Goal: Task Accomplishment & Management: Use online tool/utility

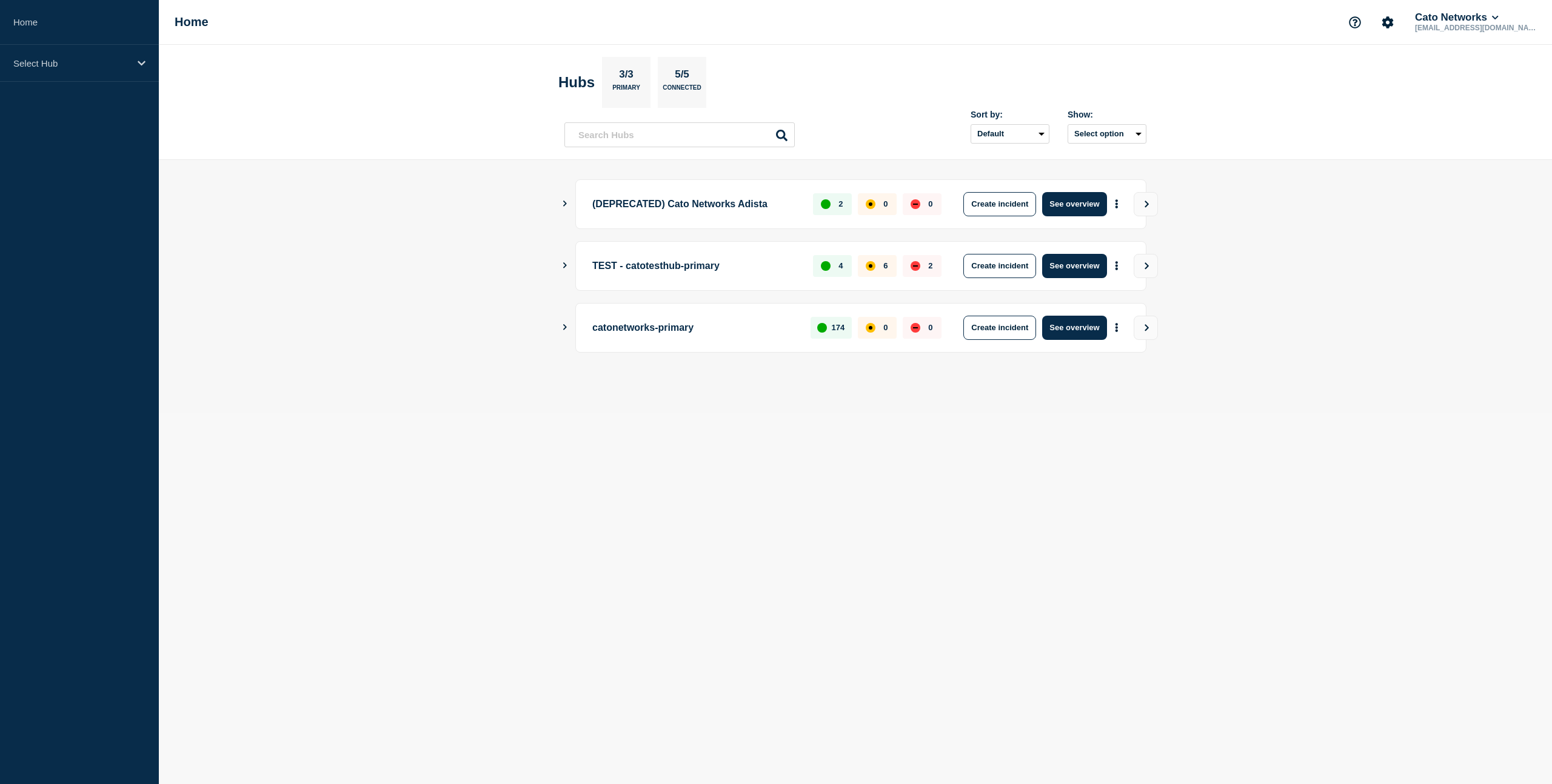
click at [563, 327] on icon "Show Connected Hubs" at bounding box center [565, 327] width 8 height 6
click at [1003, 329] on button "Create incident" at bounding box center [999, 328] width 73 height 24
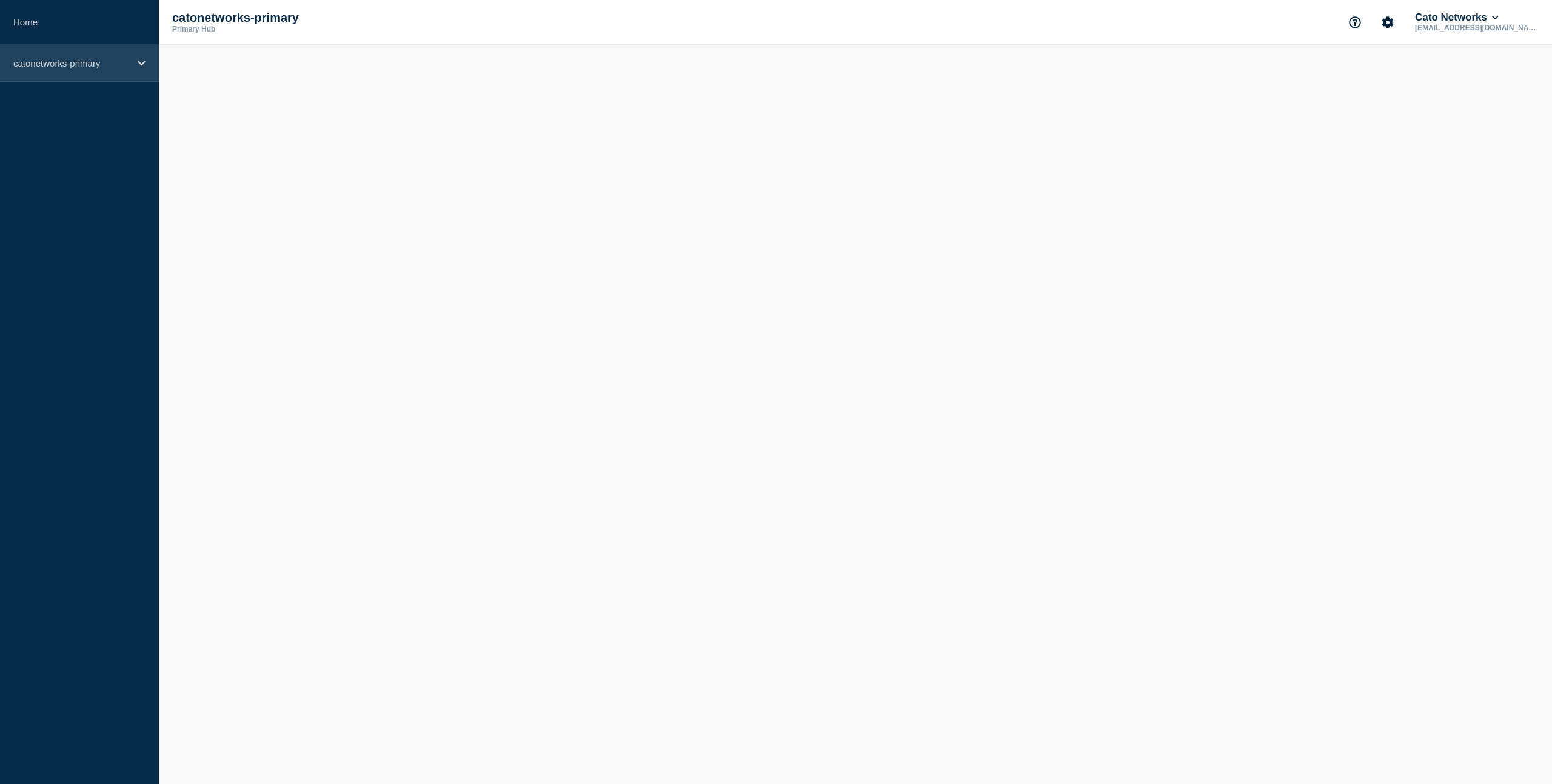
click at [140, 69] on div "catonetworks-primary" at bounding box center [79, 63] width 159 height 37
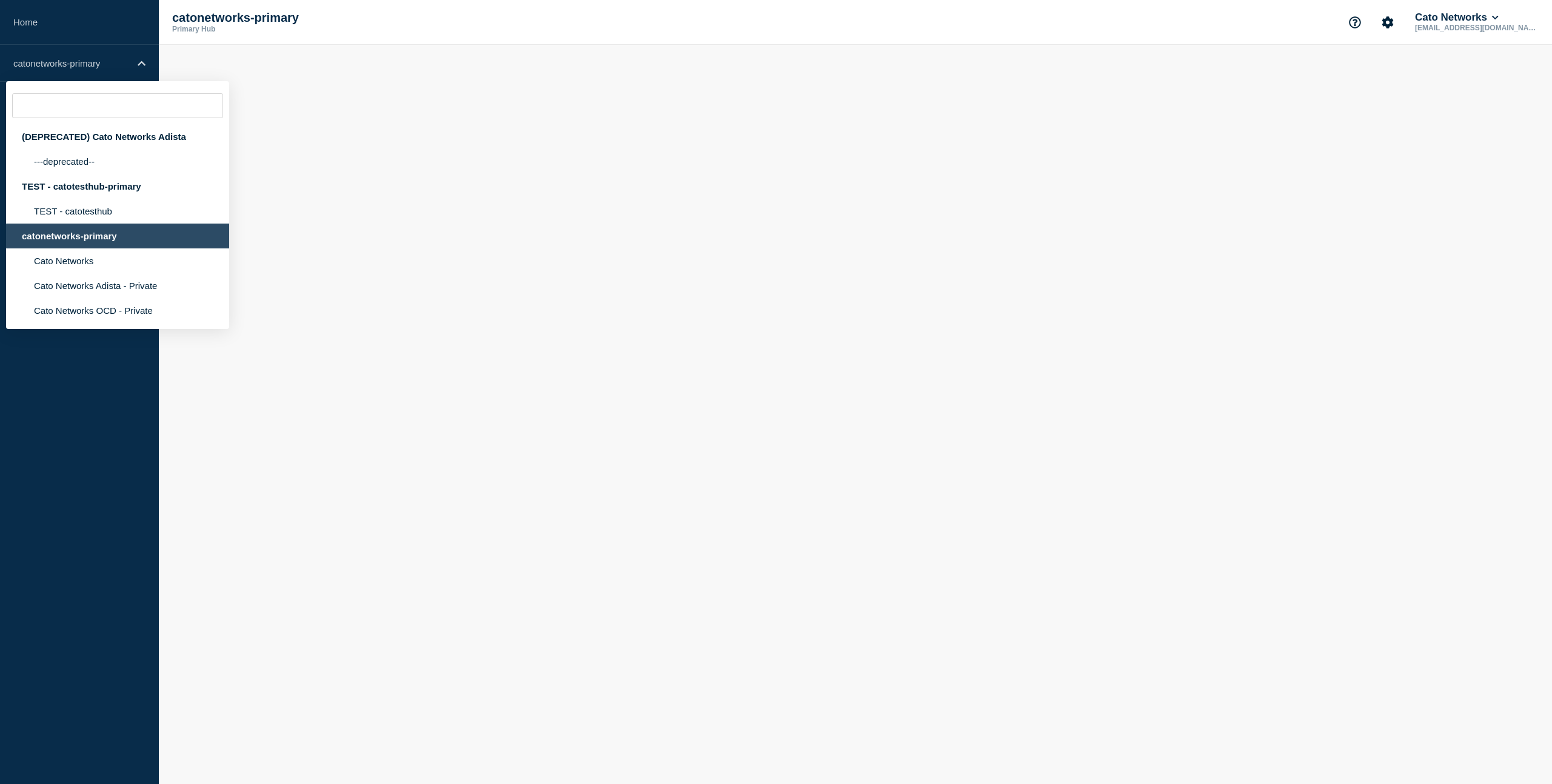
click at [387, 143] on body "Home catonetworks-primary (DEPRECATED) Cato Networks Adista ---deprecated-- TES…" at bounding box center [776, 392] width 1552 height 784
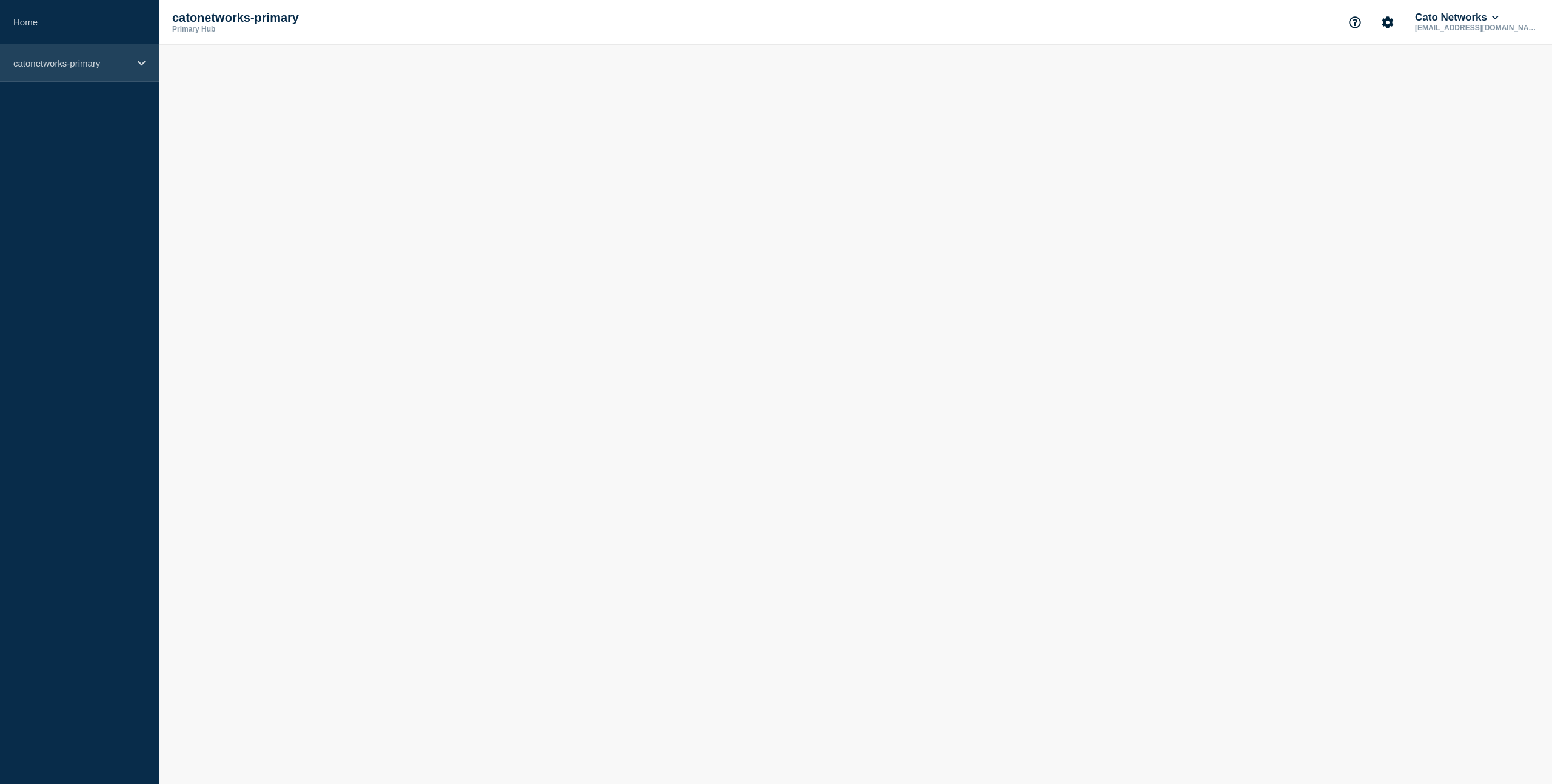
click at [126, 71] on div "catonetworks-primary" at bounding box center [79, 63] width 159 height 37
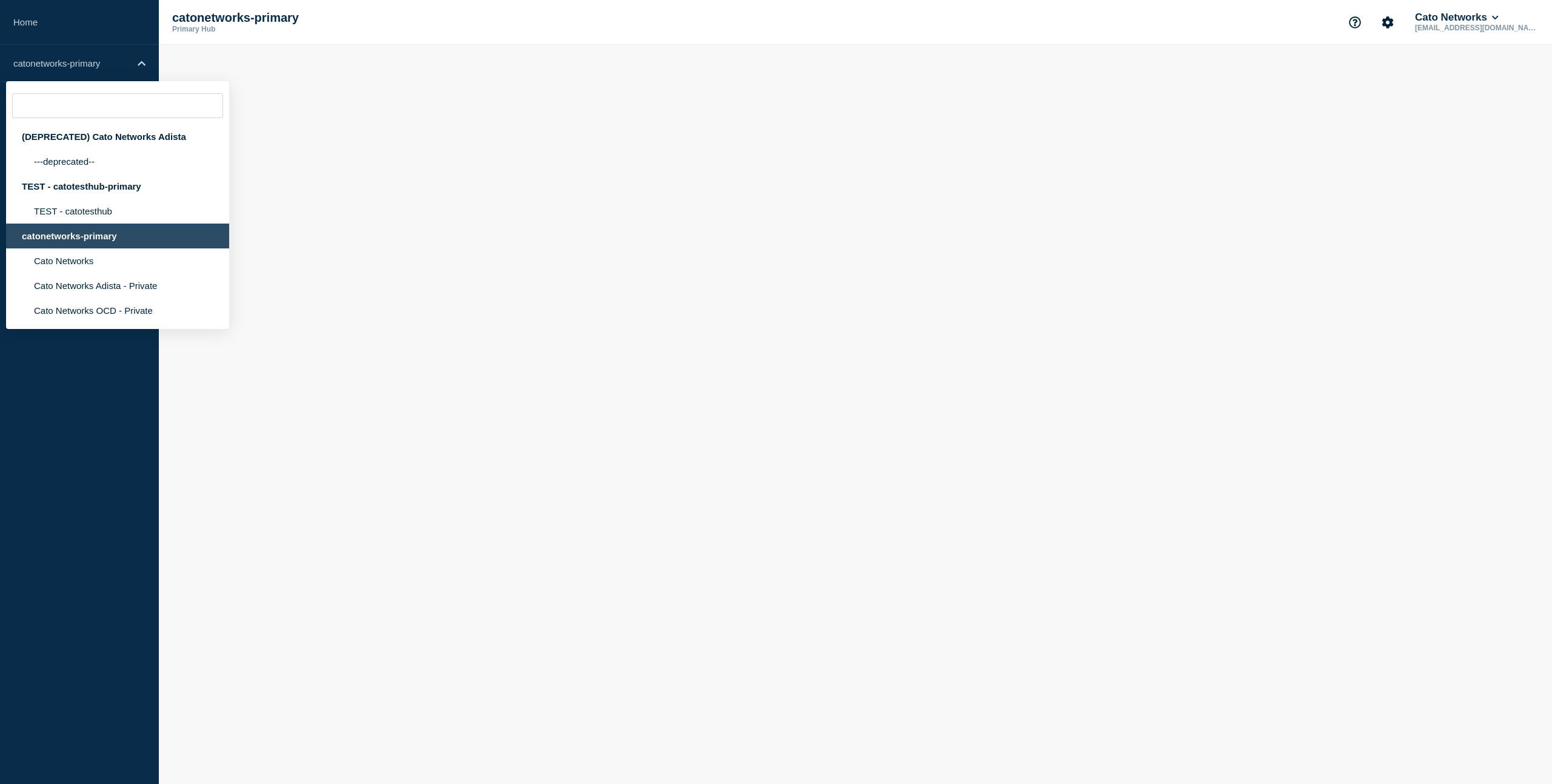
click at [80, 248] on div "catonetworks-primary" at bounding box center [117, 236] width 223 height 25
click at [100, 249] on div "catonetworks-primary" at bounding box center [117, 236] width 223 height 25
click at [368, 254] on body "Home catonetworks-primary (DEPRECATED) Cato Networks Adista ---deprecated-- TES…" at bounding box center [776, 392] width 1552 height 784
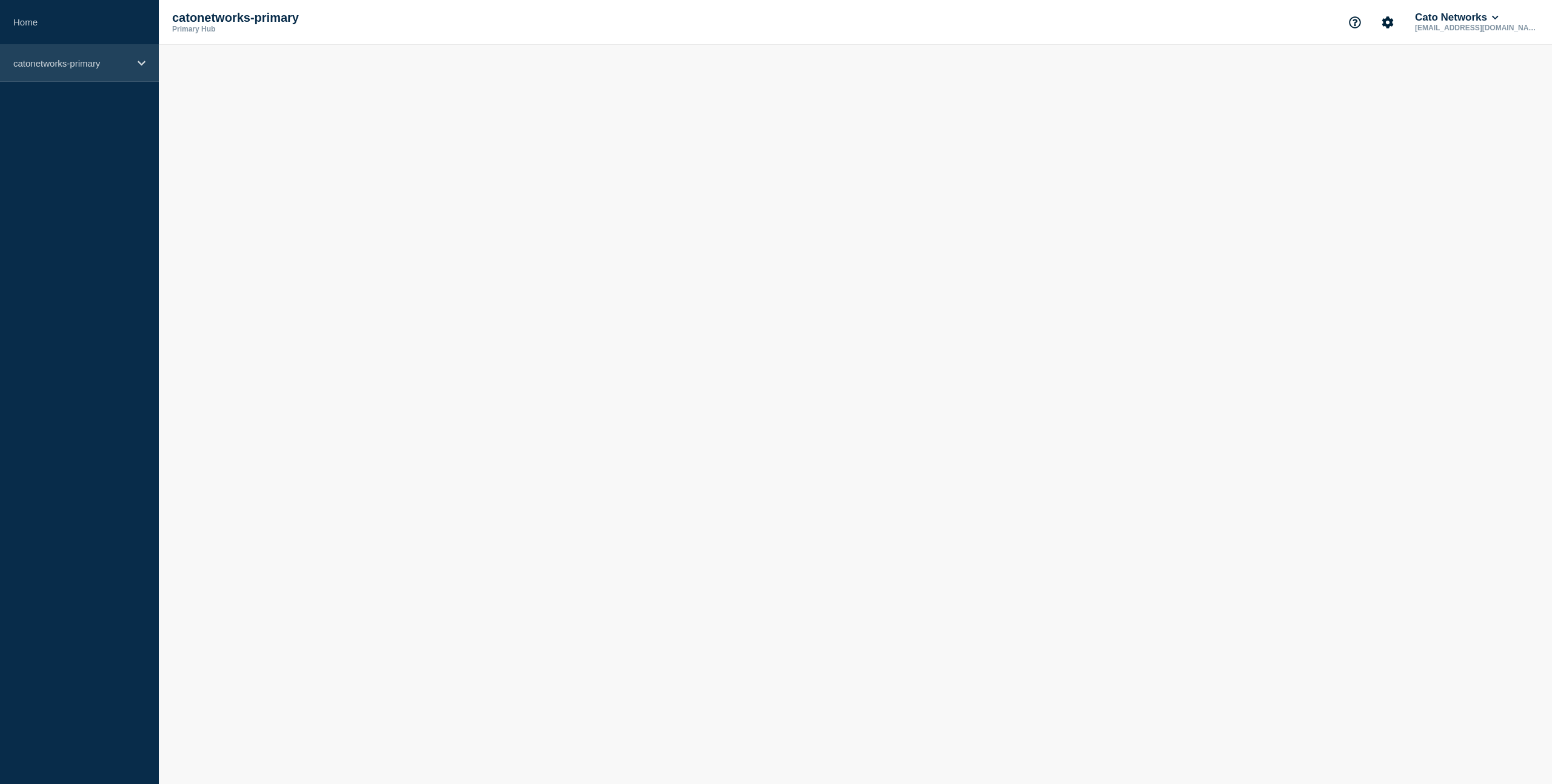
click at [126, 64] on p "catonetworks-primary" at bounding box center [71, 64] width 116 height 10
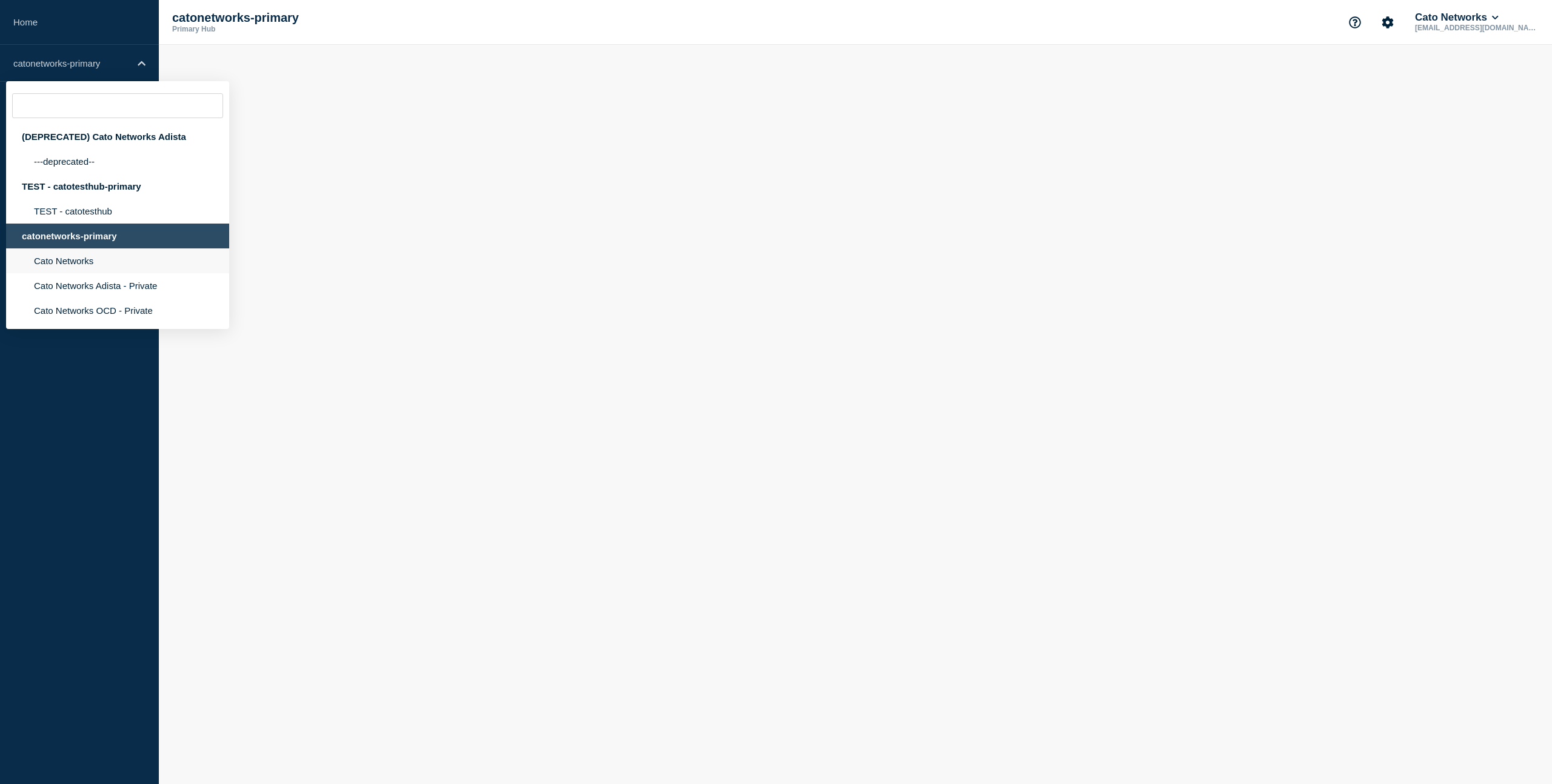
click at [80, 270] on li "Cato Networks" at bounding box center [117, 261] width 223 height 25
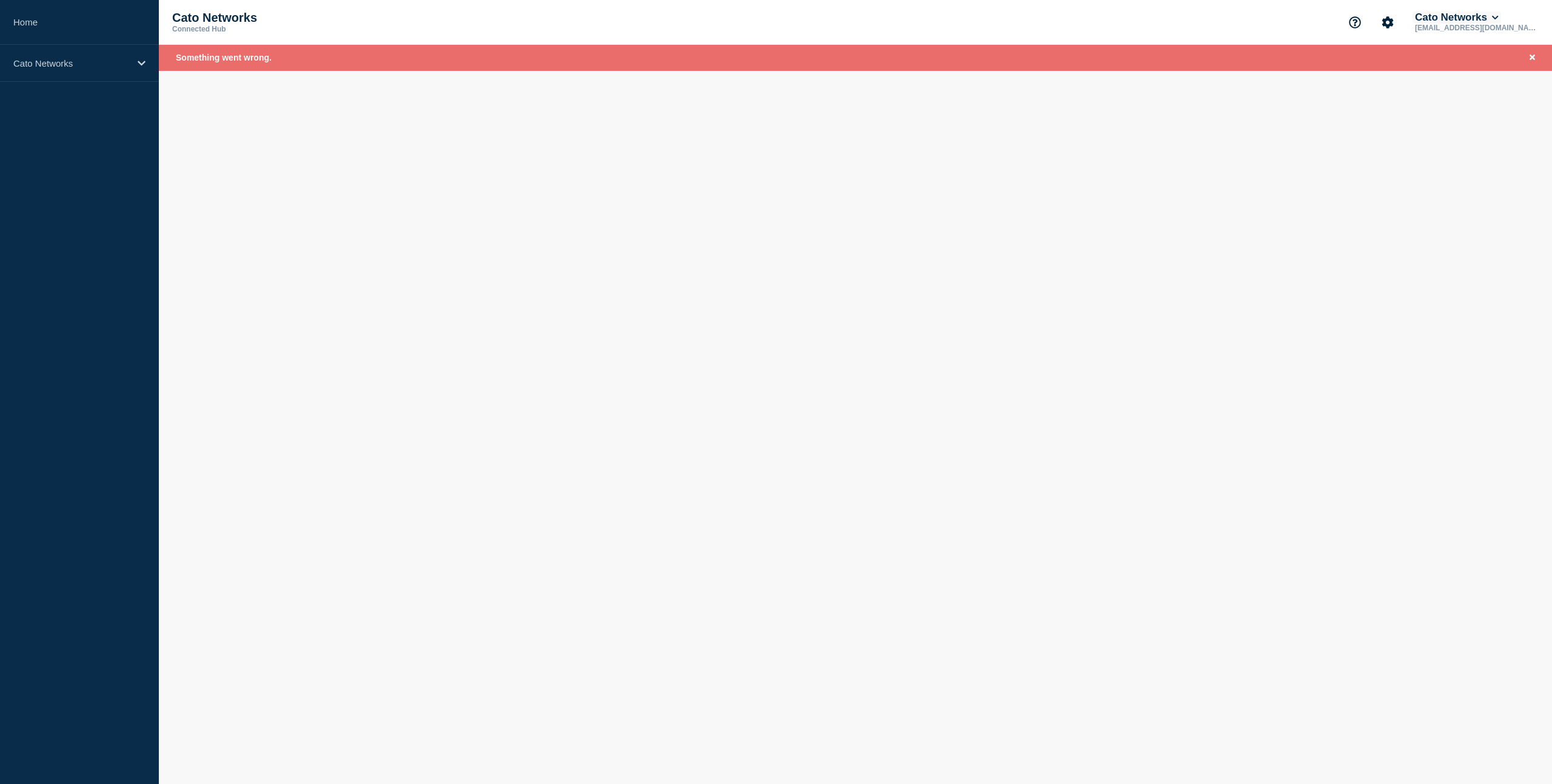
click at [1499, 17] on icon at bounding box center [1495, 17] width 7 height 7
click at [1492, 168] on button "Log out" at bounding box center [1477, 163] width 30 height 10
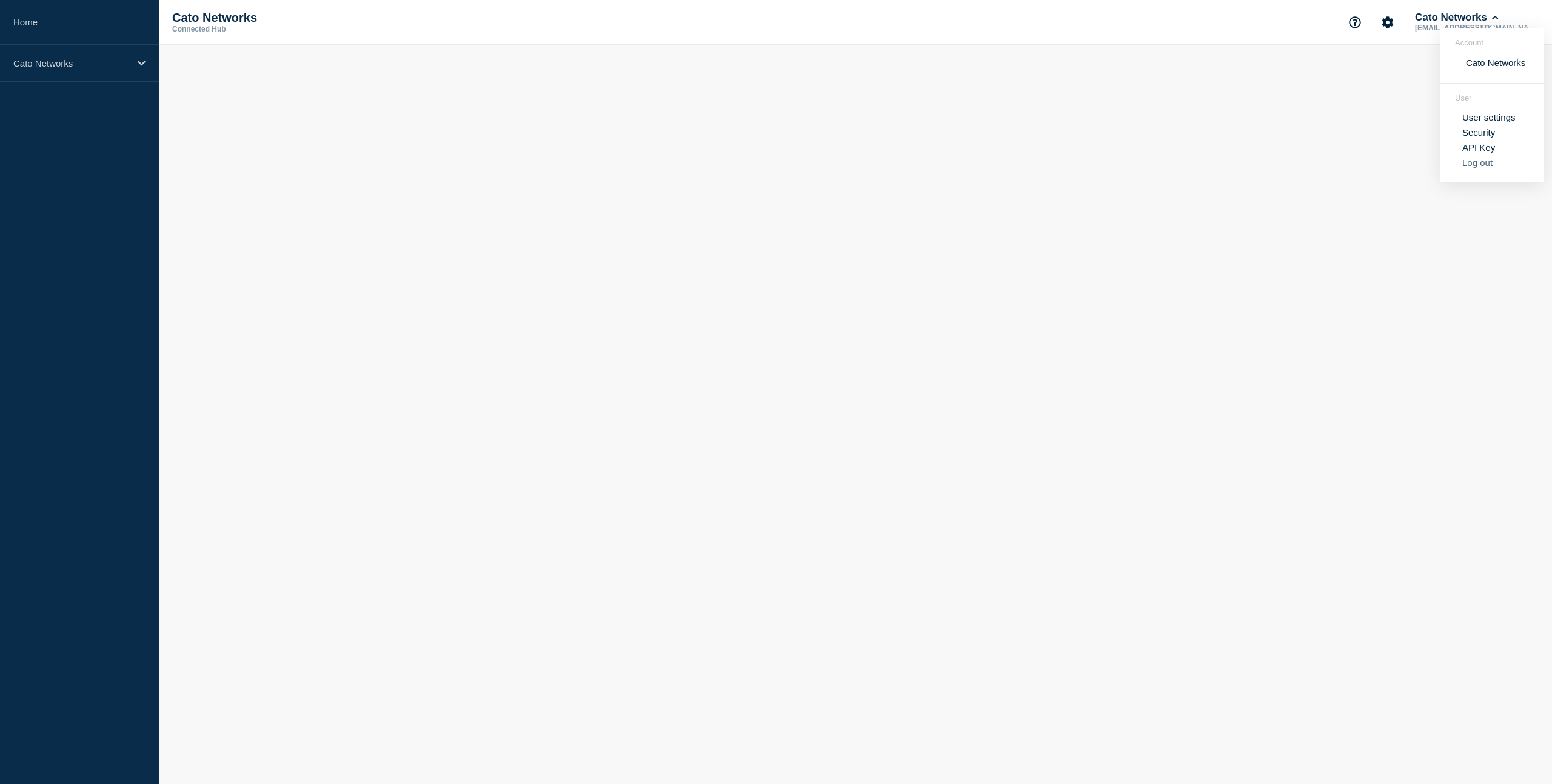
click at [1487, 168] on button "Log out" at bounding box center [1477, 163] width 30 height 10
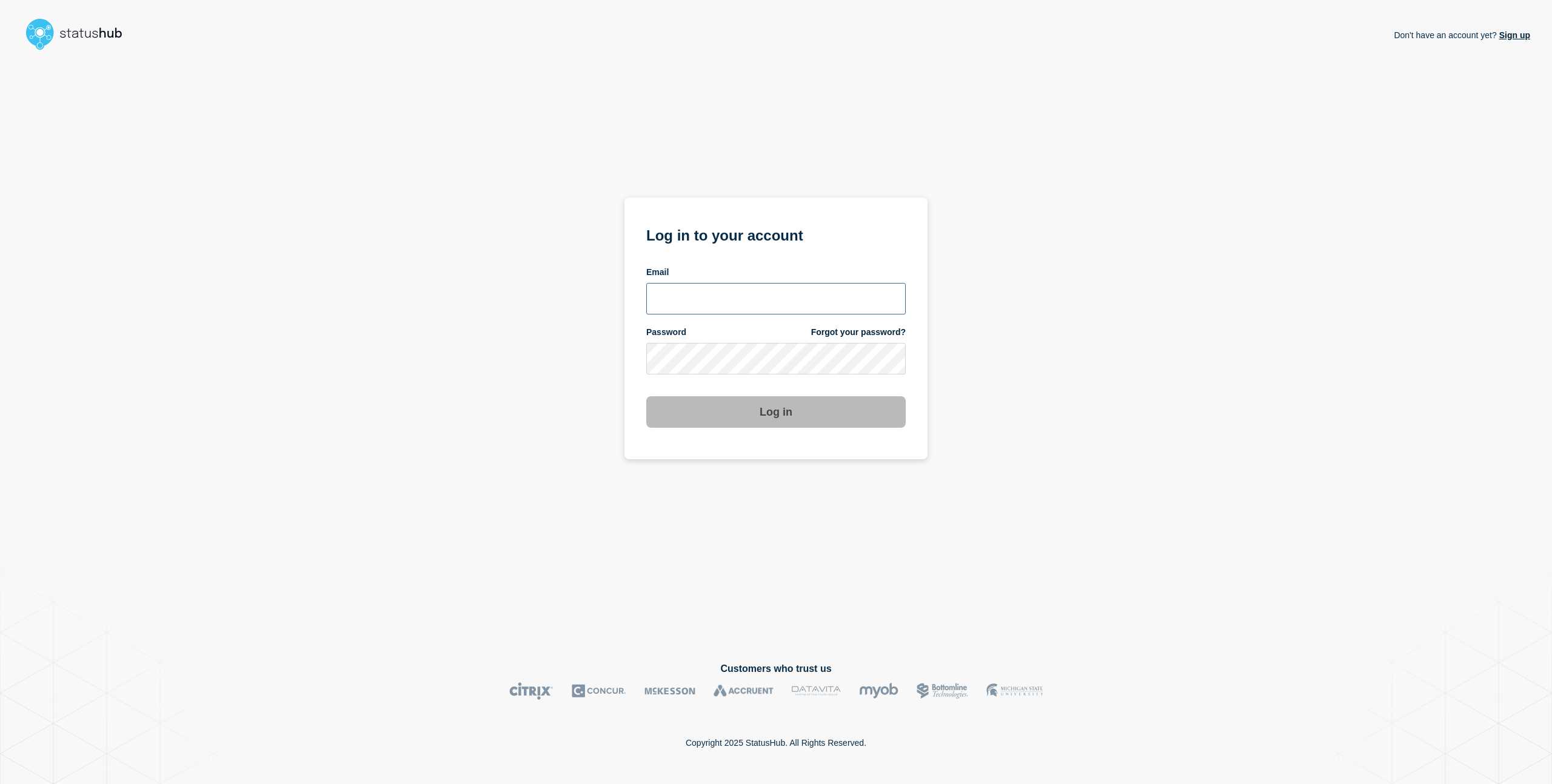
click at [735, 304] on input "email input" at bounding box center [776, 299] width 259 height 32
type input "[EMAIL_ADDRESS][DOMAIN_NAME]"
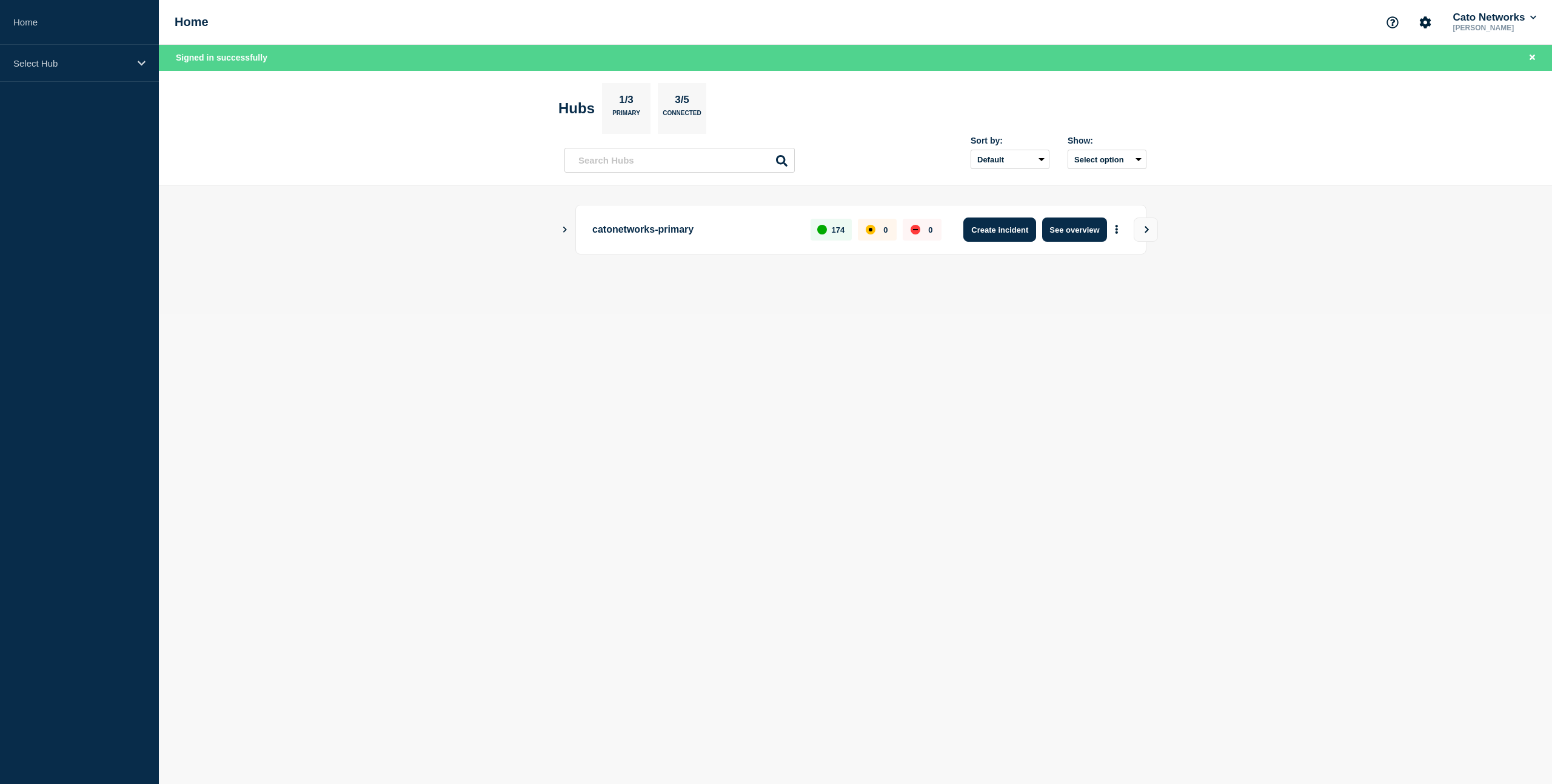
click at [986, 232] on button "Create incident" at bounding box center [999, 230] width 73 height 24
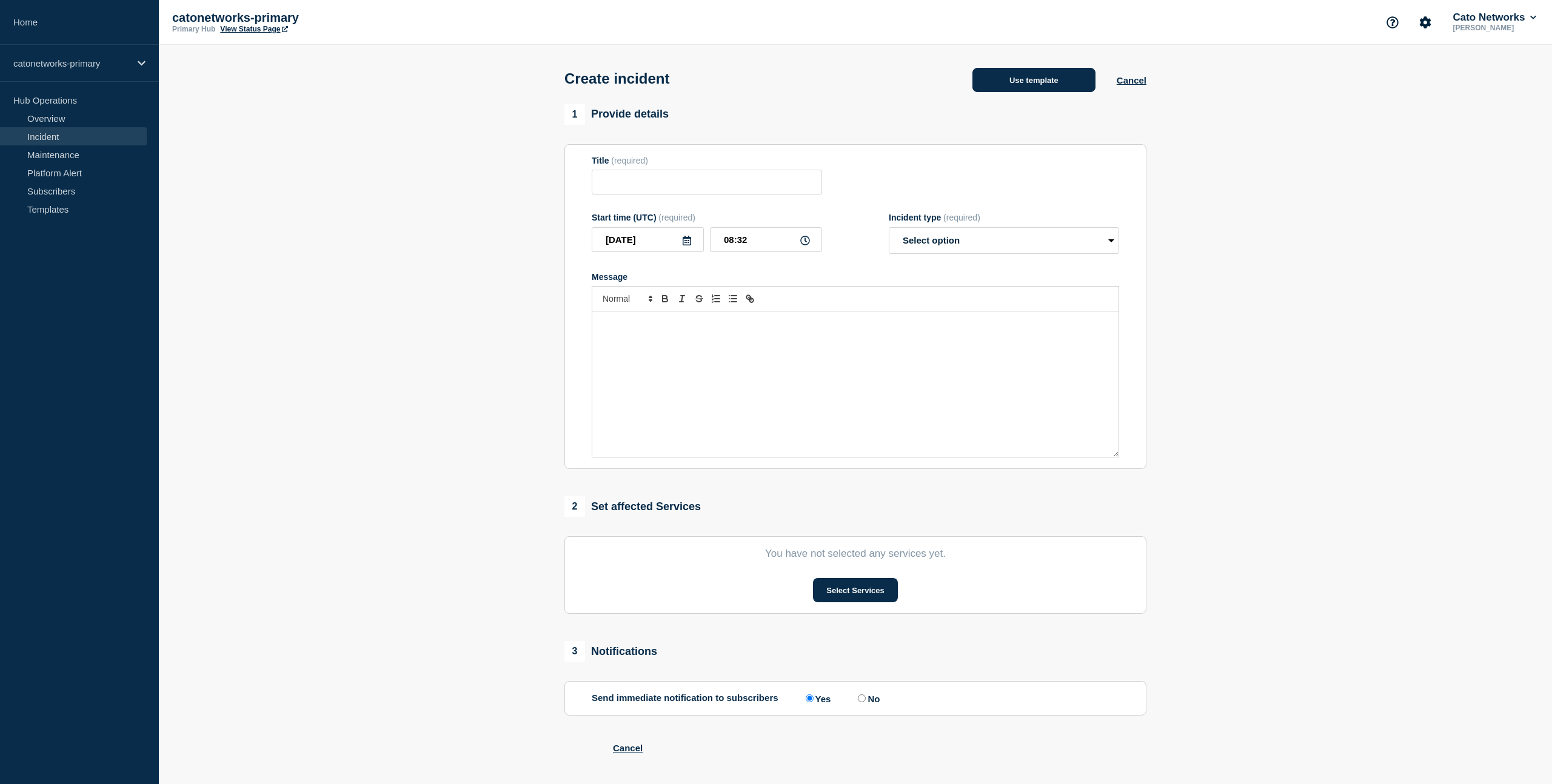
click at [1032, 83] on button "Use template" at bounding box center [1034, 80] width 123 height 24
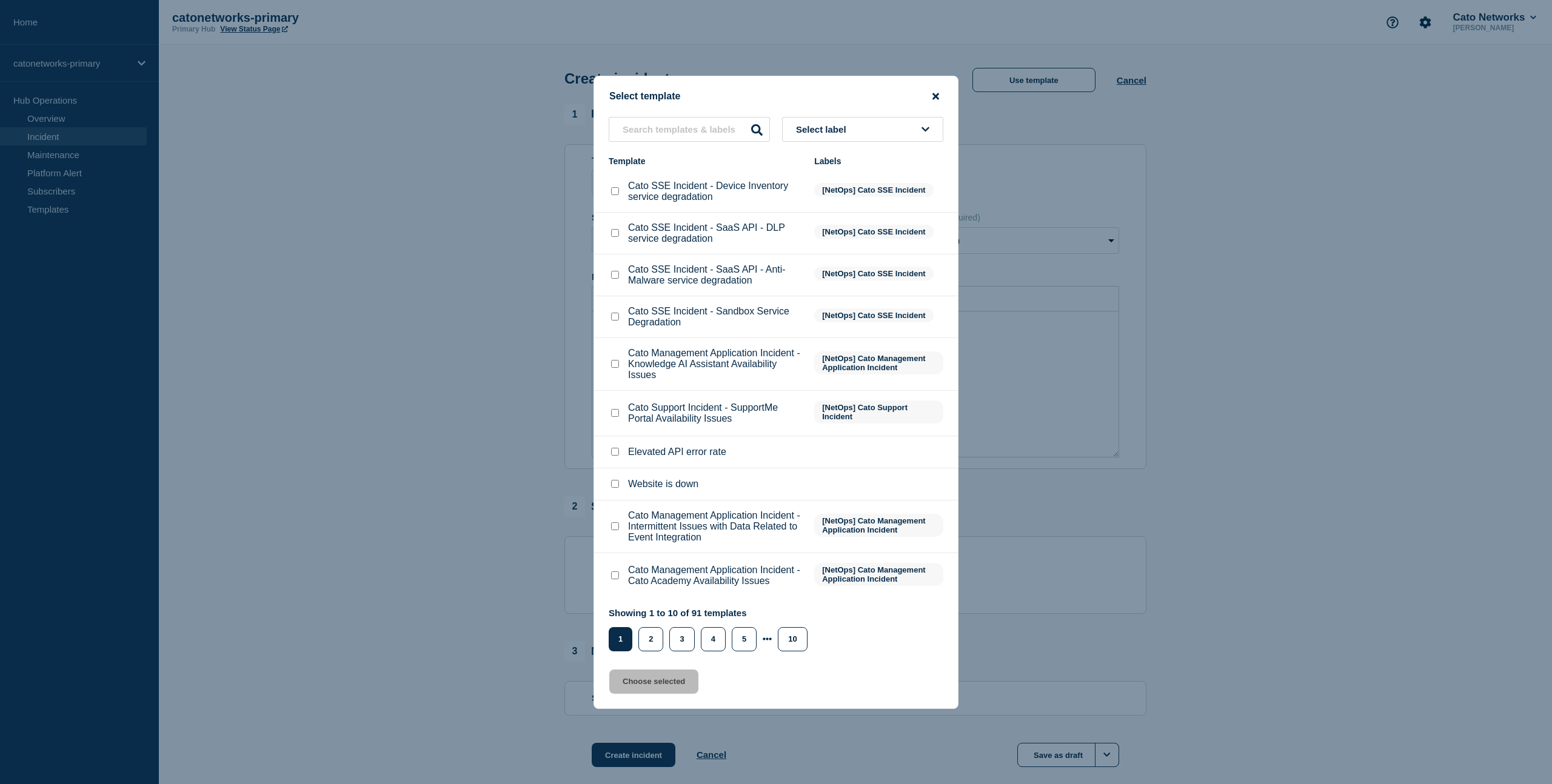
click at [934, 93] on icon "close button" at bounding box center [936, 96] width 7 height 7
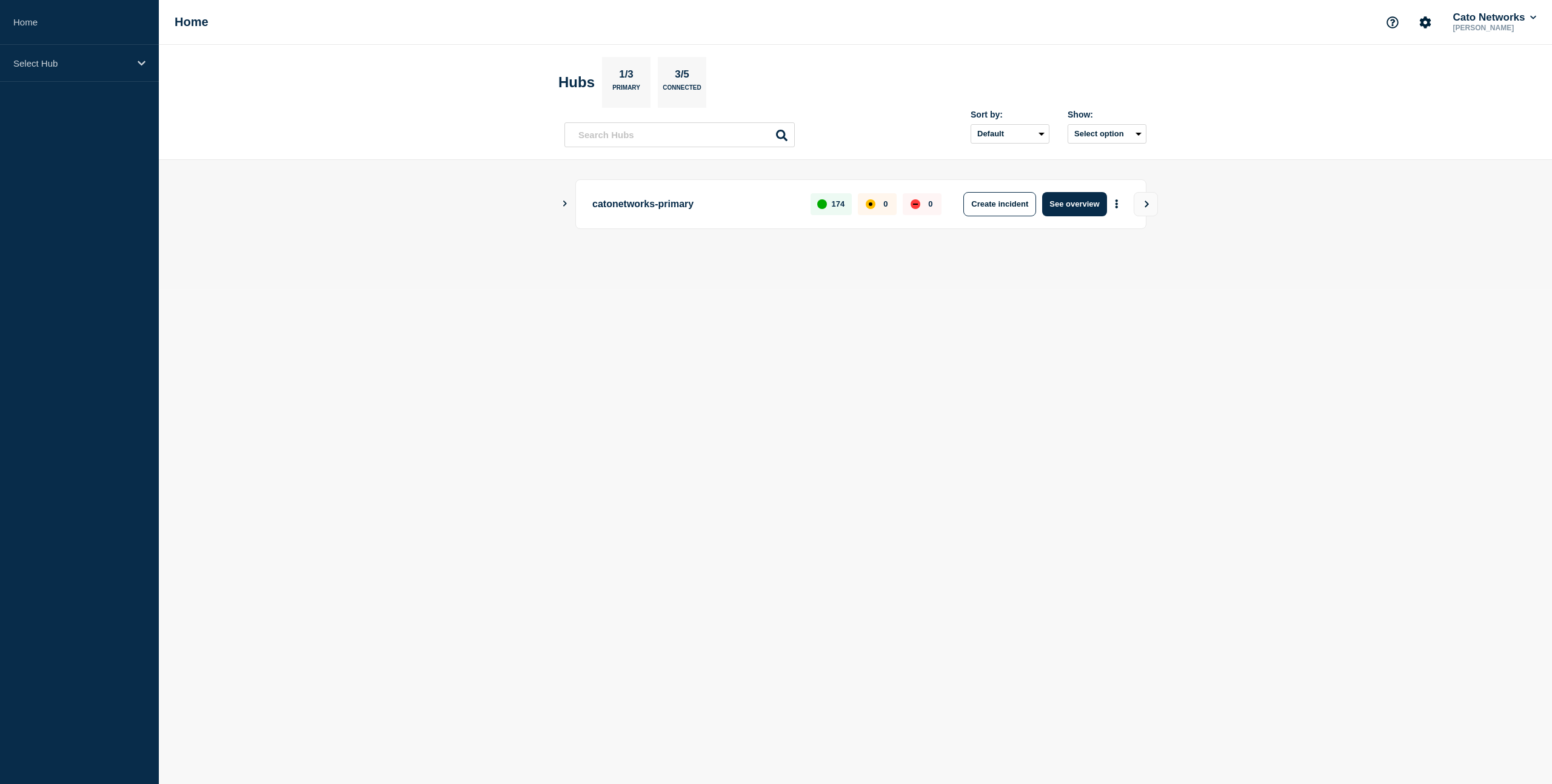
click at [561, 202] on icon "Show Connected Hubs" at bounding box center [565, 203] width 8 height 6
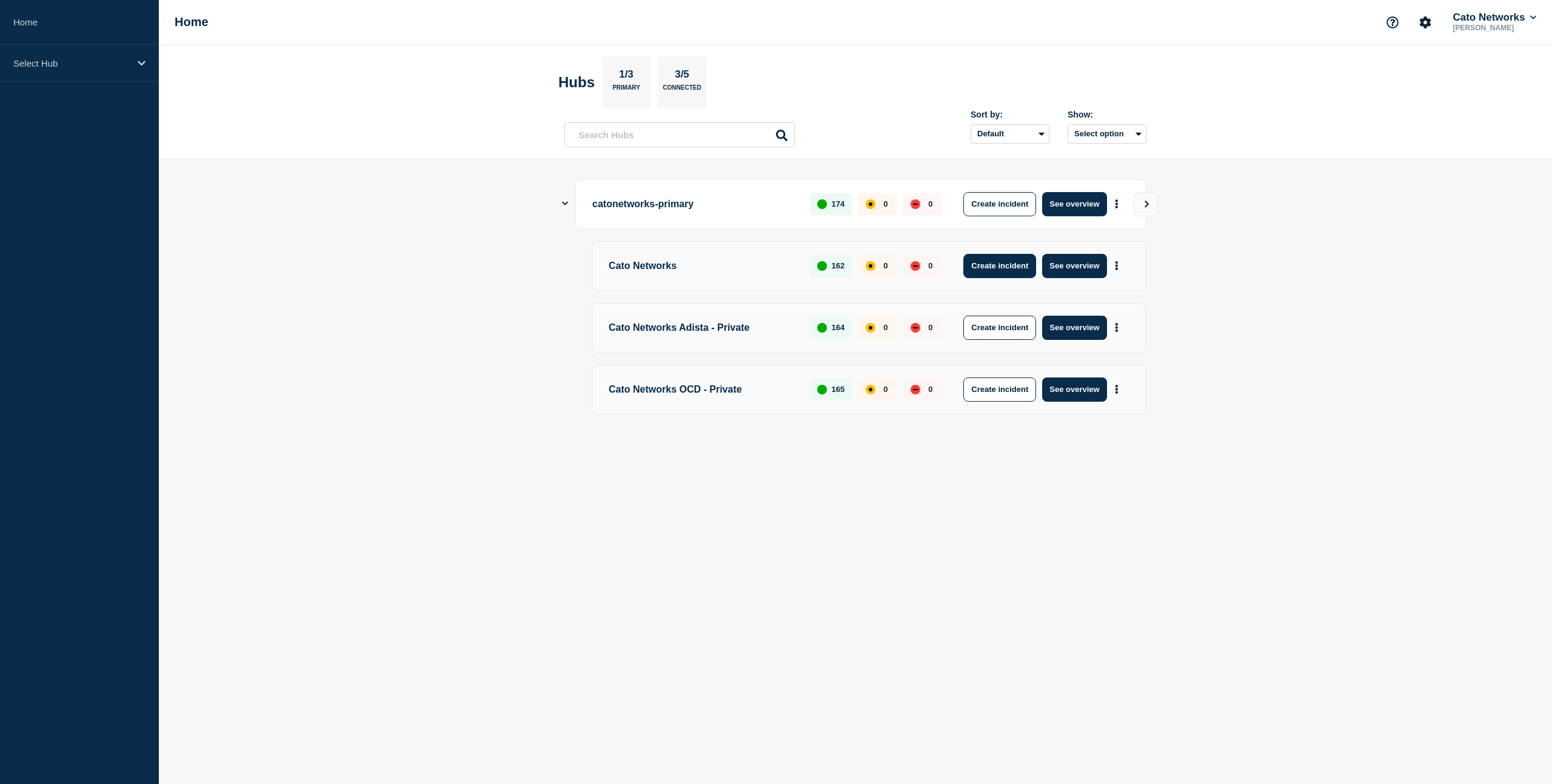
click at [1008, 262] on button "Create incident" at bounding box center [999, 266] width 73 height 24
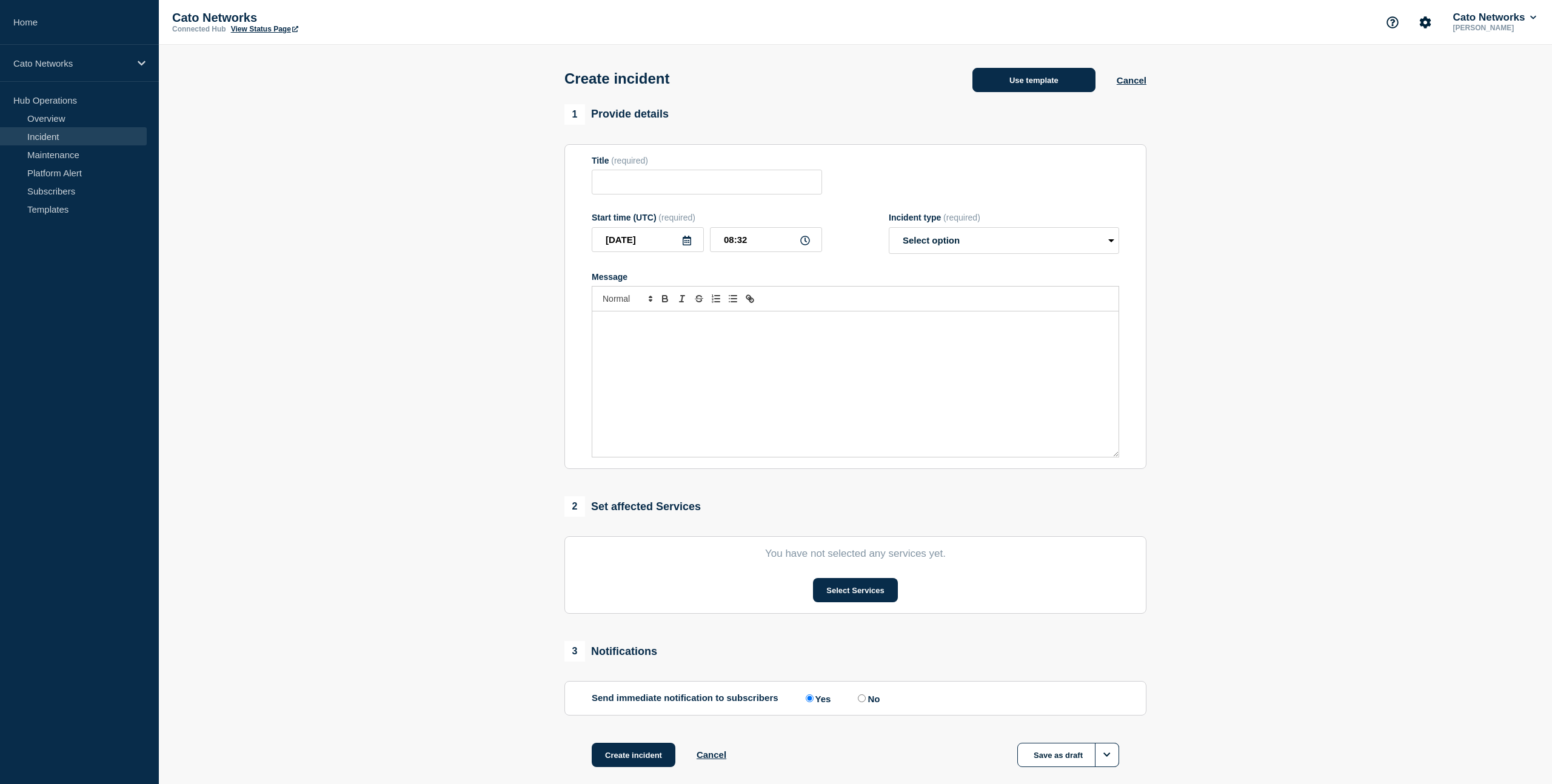
click at [994, 88] on button "Use template" at bounding box center [1034, 80] width 123 height 24
